Goal: Information Seeking & Learning: Learn about a topic

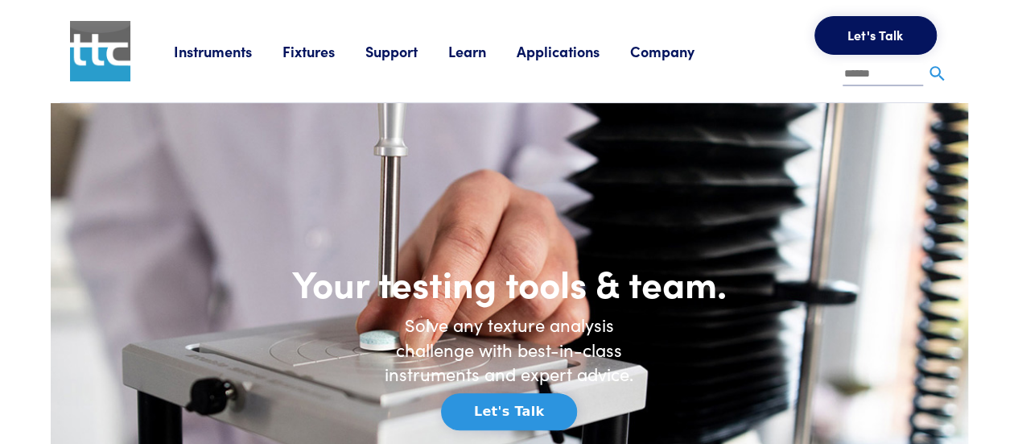
click at [573, 52] on link "Applications" at bounding box center [574, 51] width 114 height 20
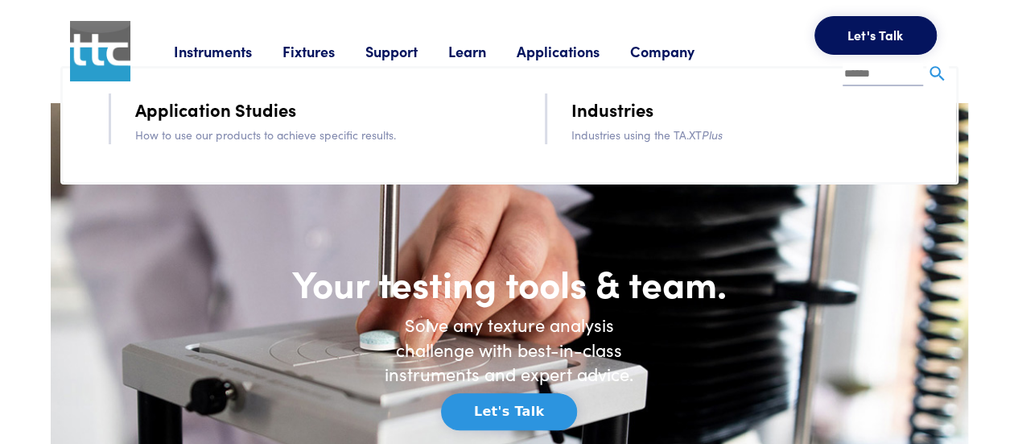
click at [270, 133] on p "How to use our products to achieve specific results." at bounding box center [317, 135] width 365 height 18
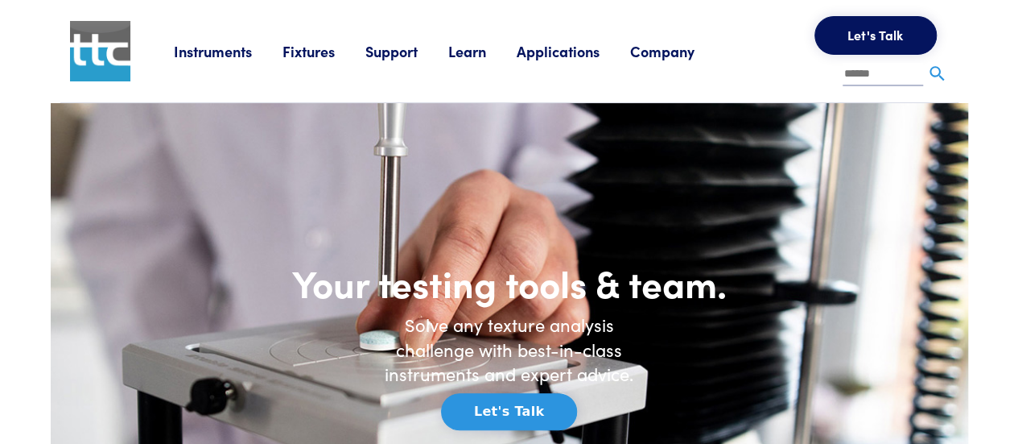
click at [554, 54] on link "Applications" at bounding box center [574, 51] width 114 height 20
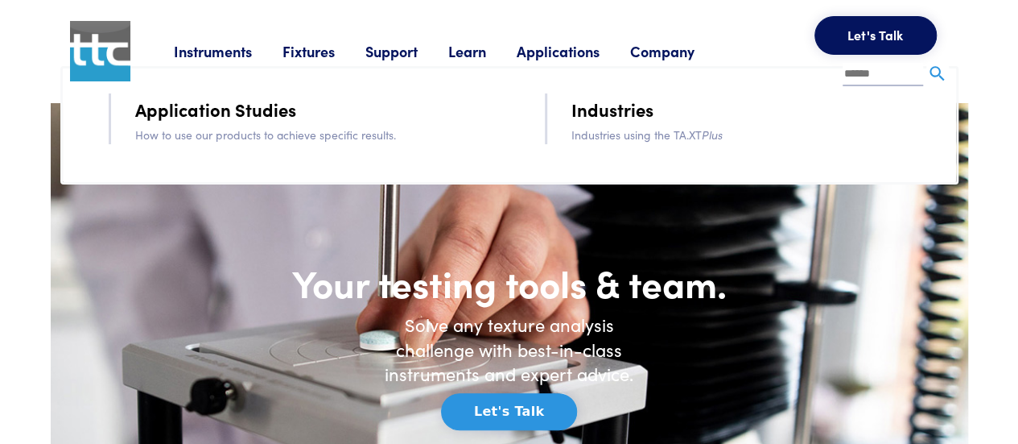
click at [176, 110] on link "Application Studies" at bounding box center [215, 109] width 161 height 28
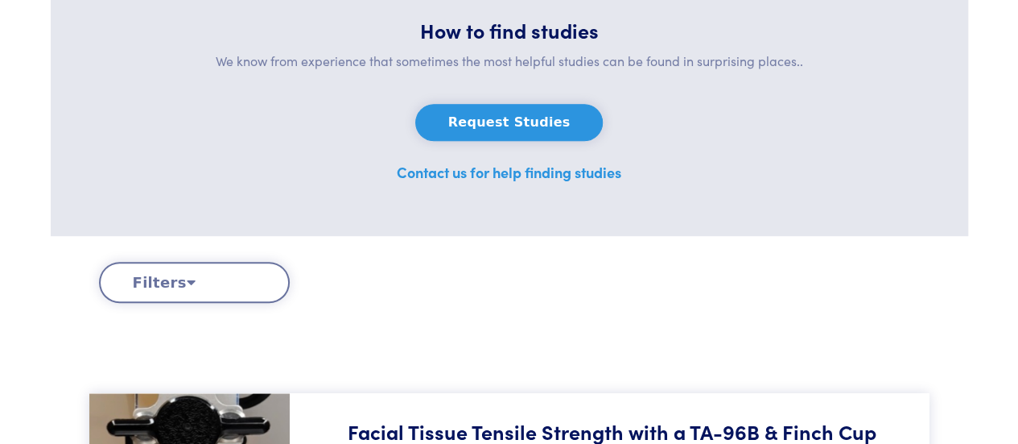
scroll to position [354, 0]
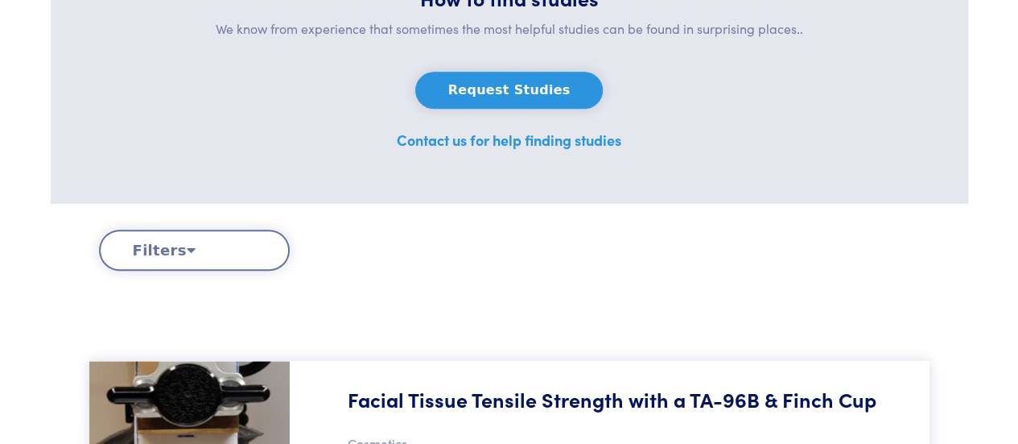
click at [187, 246] on icon at bounding box center [191, 249] width 9 height 14
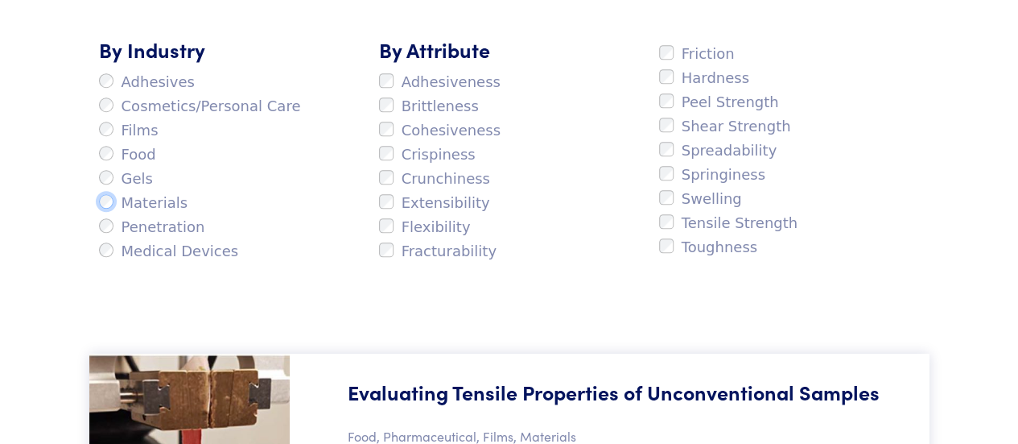
scroll to position [631, 0]
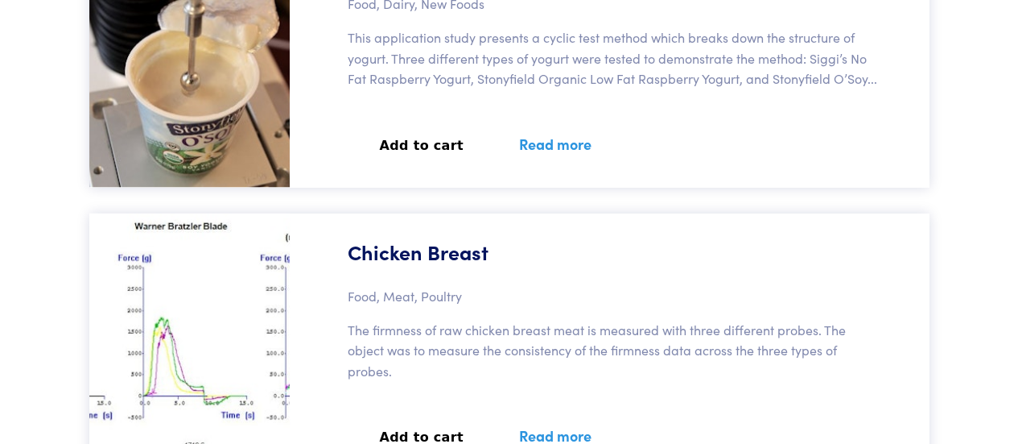
scroll to position [65615, 0]
